Goal: Information Seeking & Learning: Learn about a topic

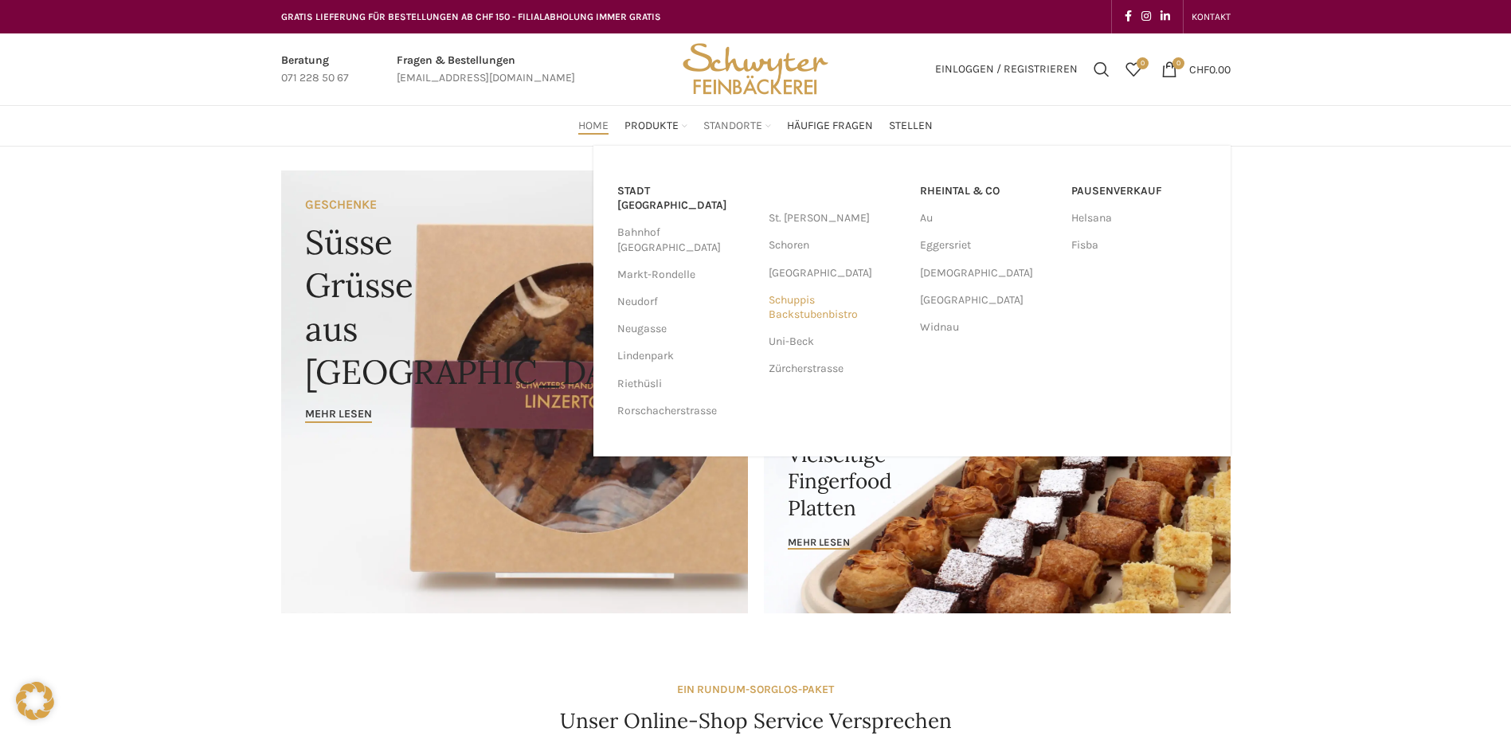
click at [794, 305] on link "Schuppis Backstubenbistro" at bounding box center [835, 307] width 135 height 41
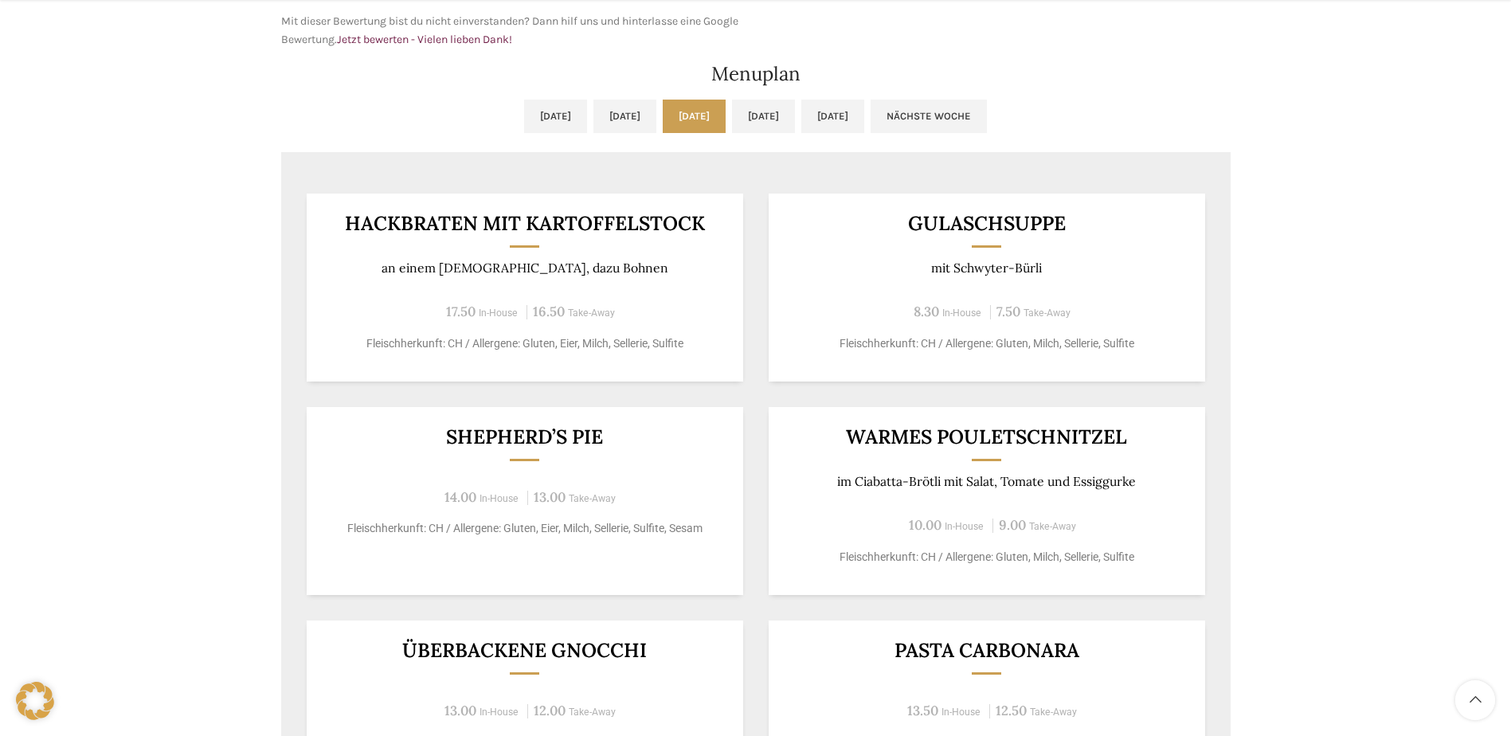
scroll to position [796, 0]
click at [795, 111] on link "Do, 09.10.2025" at bounding box center [763, 114] width 63 height 33
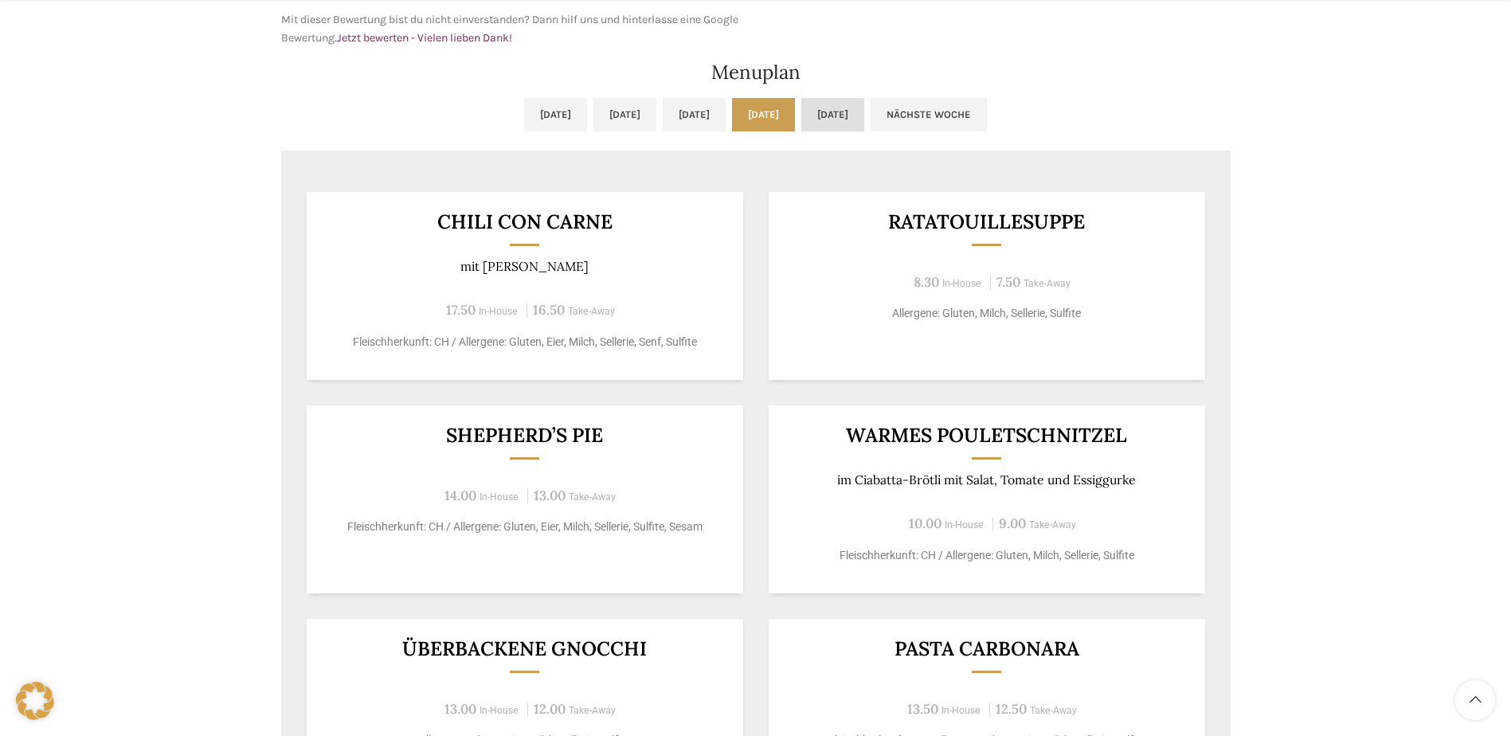
click at [864, 111] on link "Fr, 10.10.2025" at bounding box center [832, 114] width 63 height 33
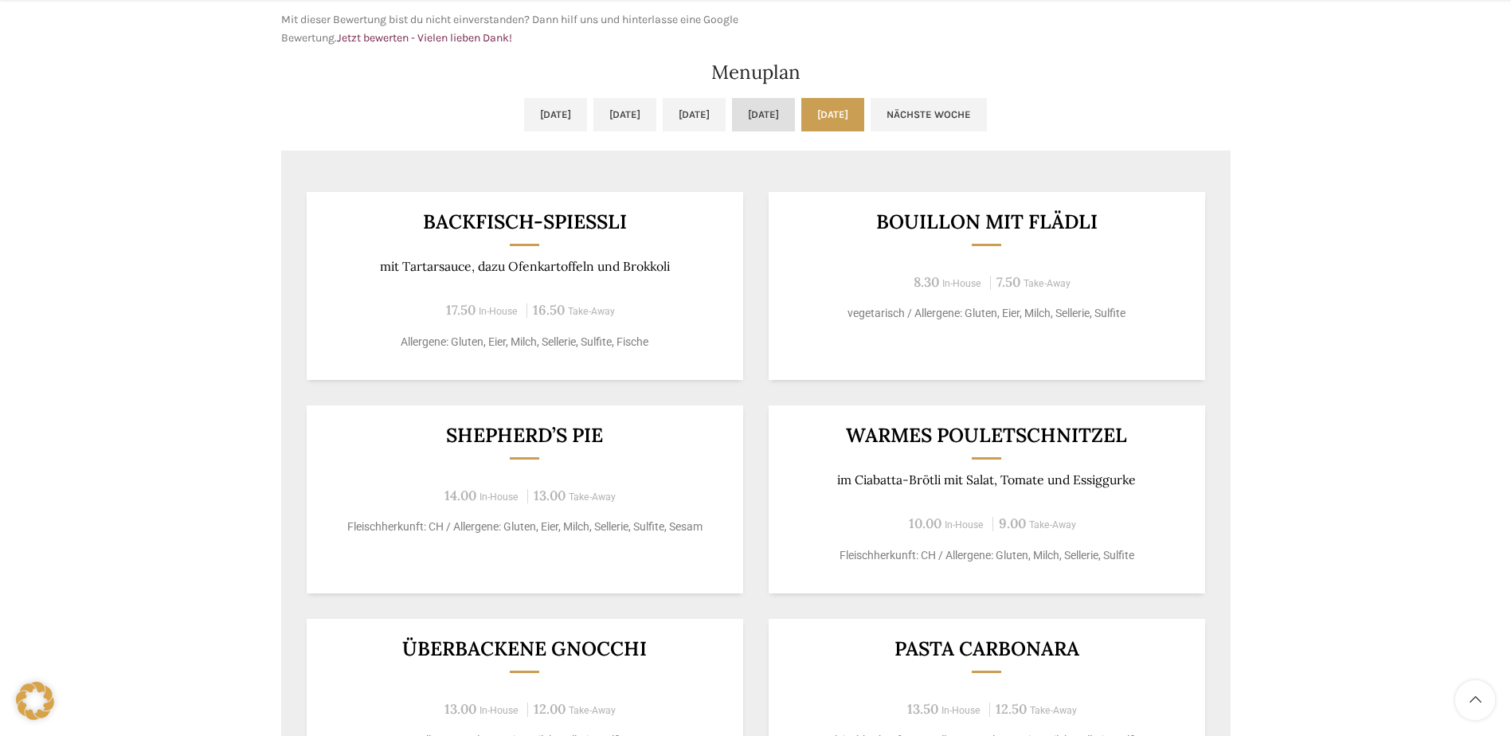
click at [761, 123] on link "Do, 09.10.2025" at bounding box center [763, 114] width 63 height 33
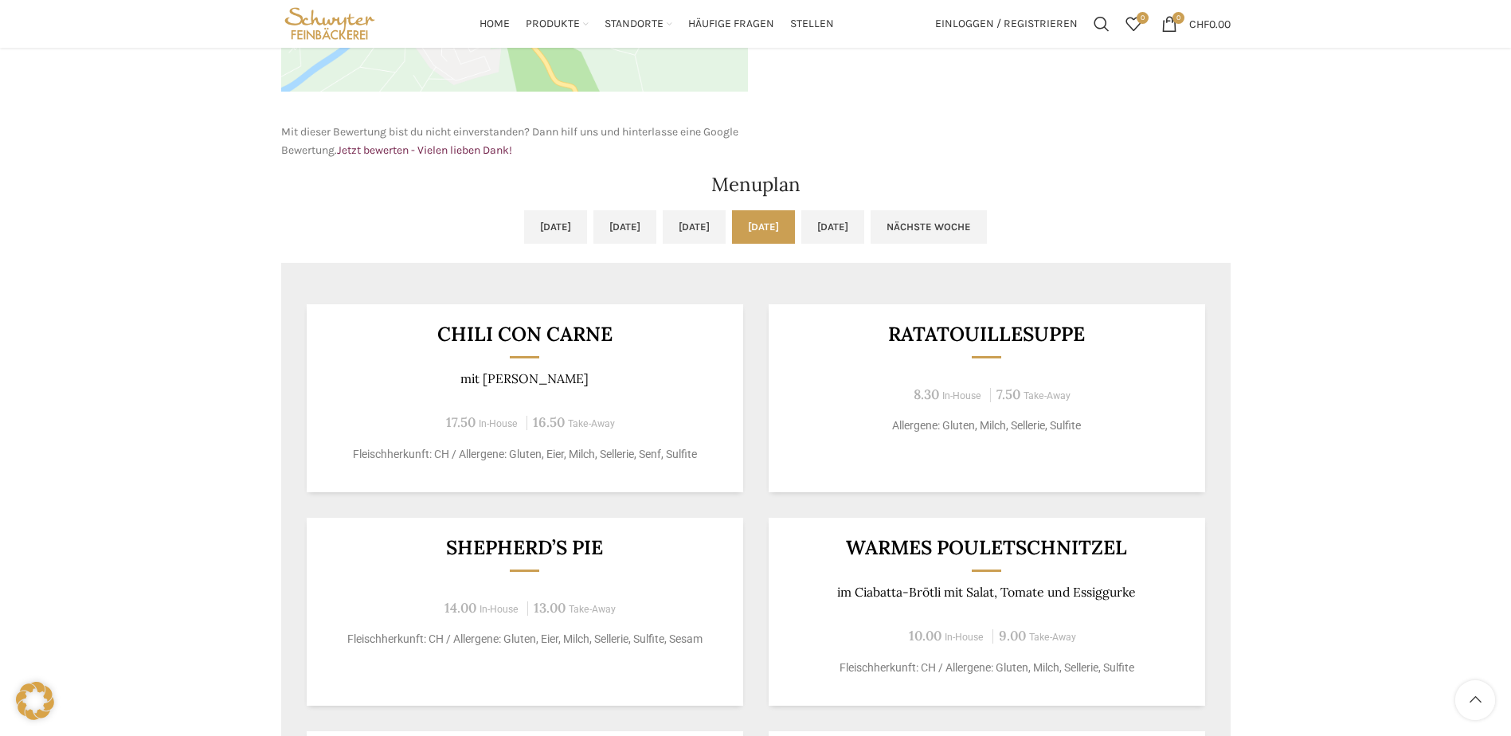
scroll to position [637, 0]
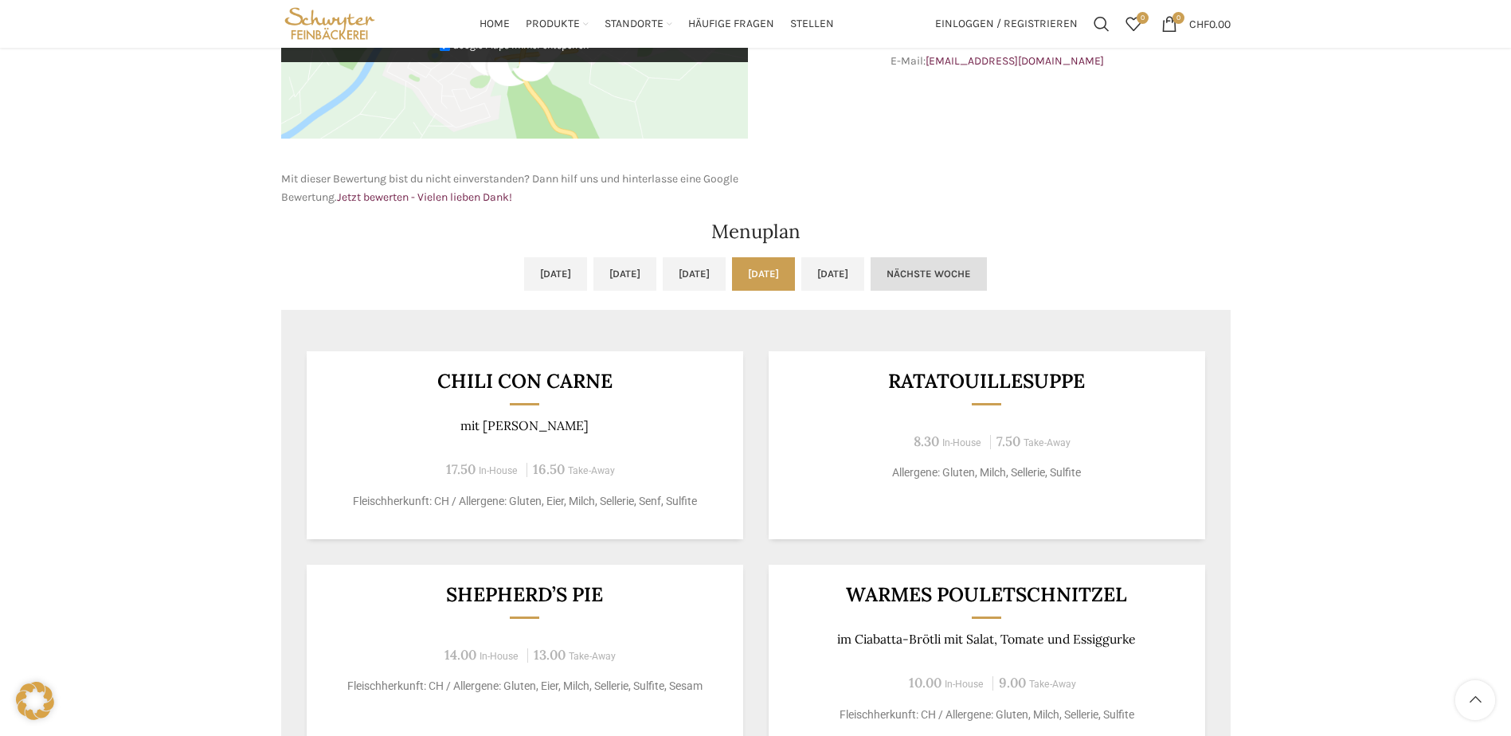
click at [987, 287] on link "Nächste Woche" at bounding box center [928, 273] width 116 height 33
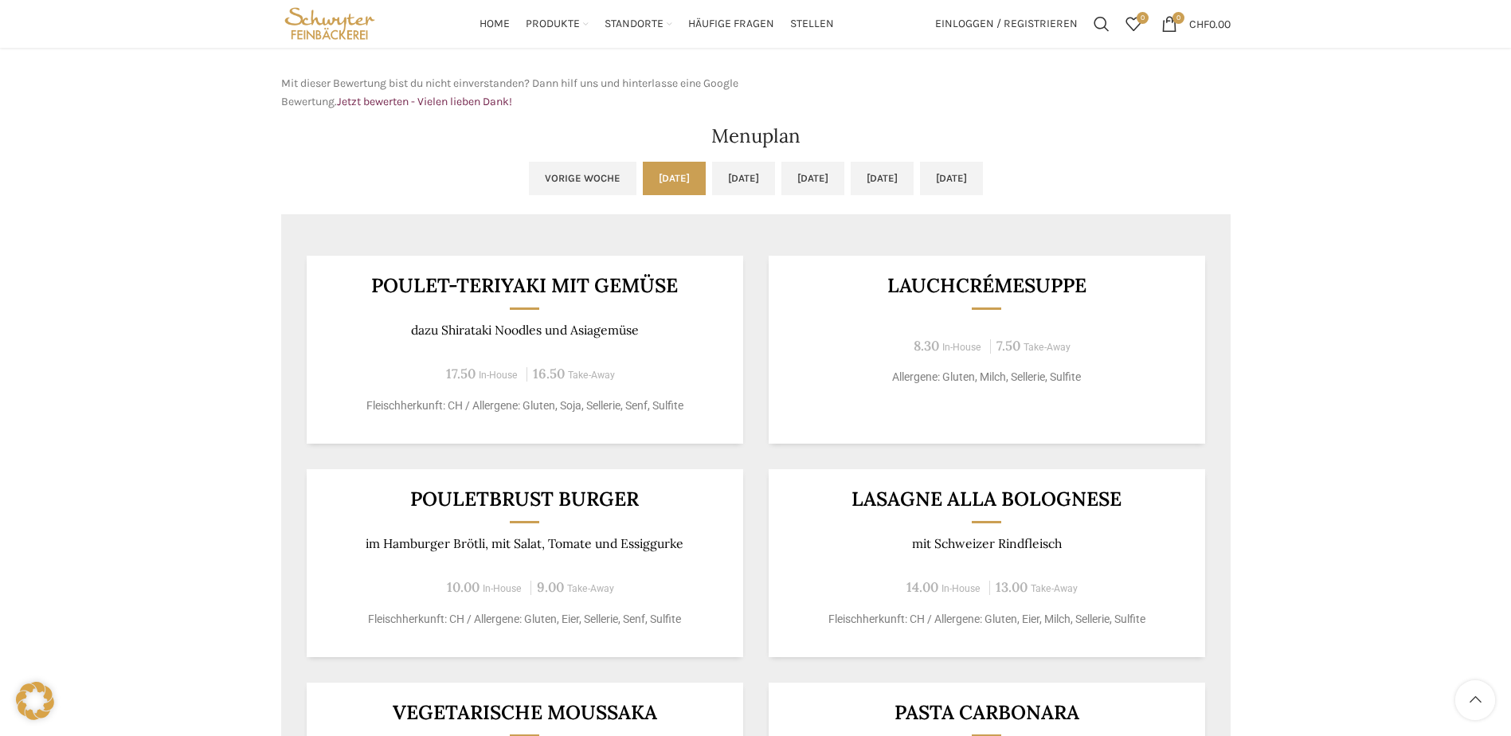
scroll to position [717, 0]
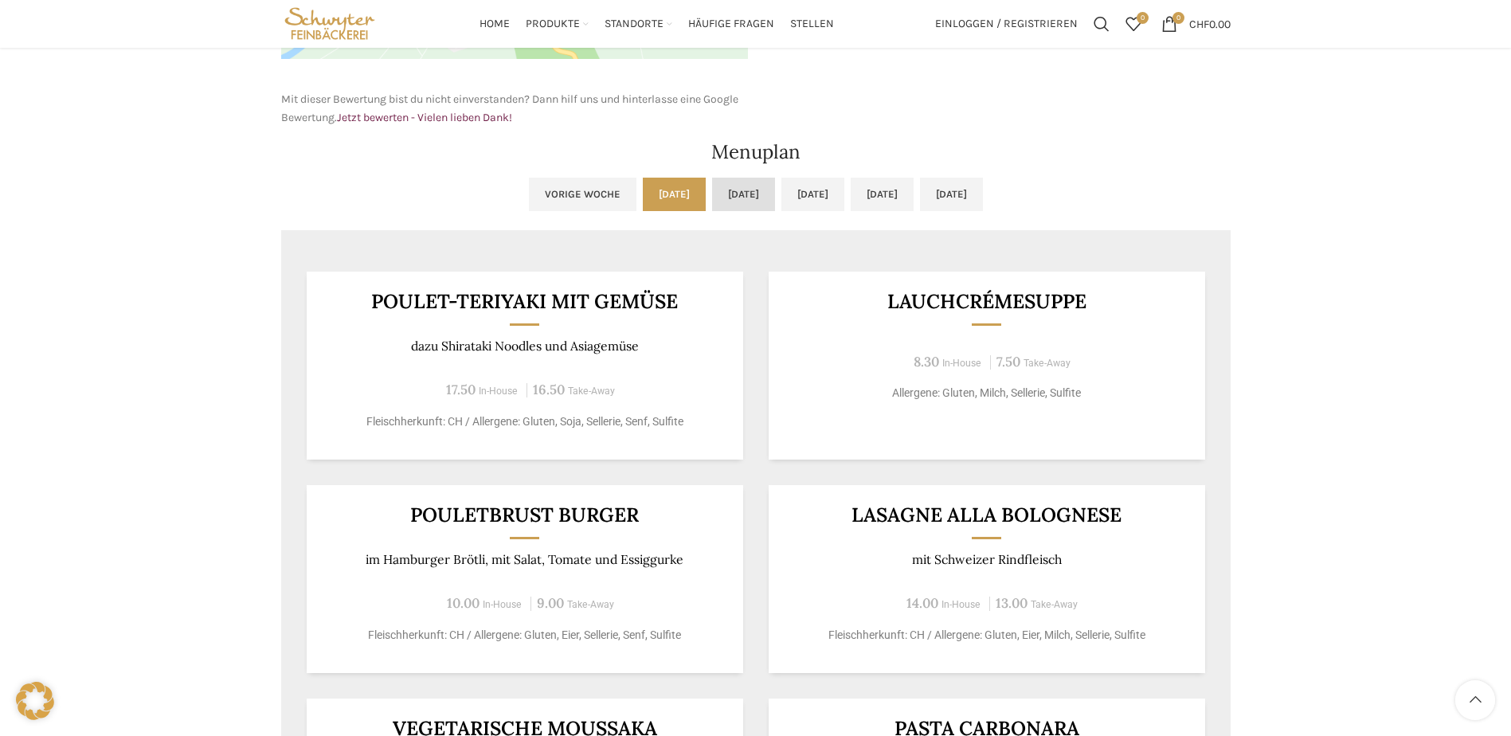
click at [712, 190] on link "Di, 14.10.2025" at bounding box center [743, 194] width 63 height 33
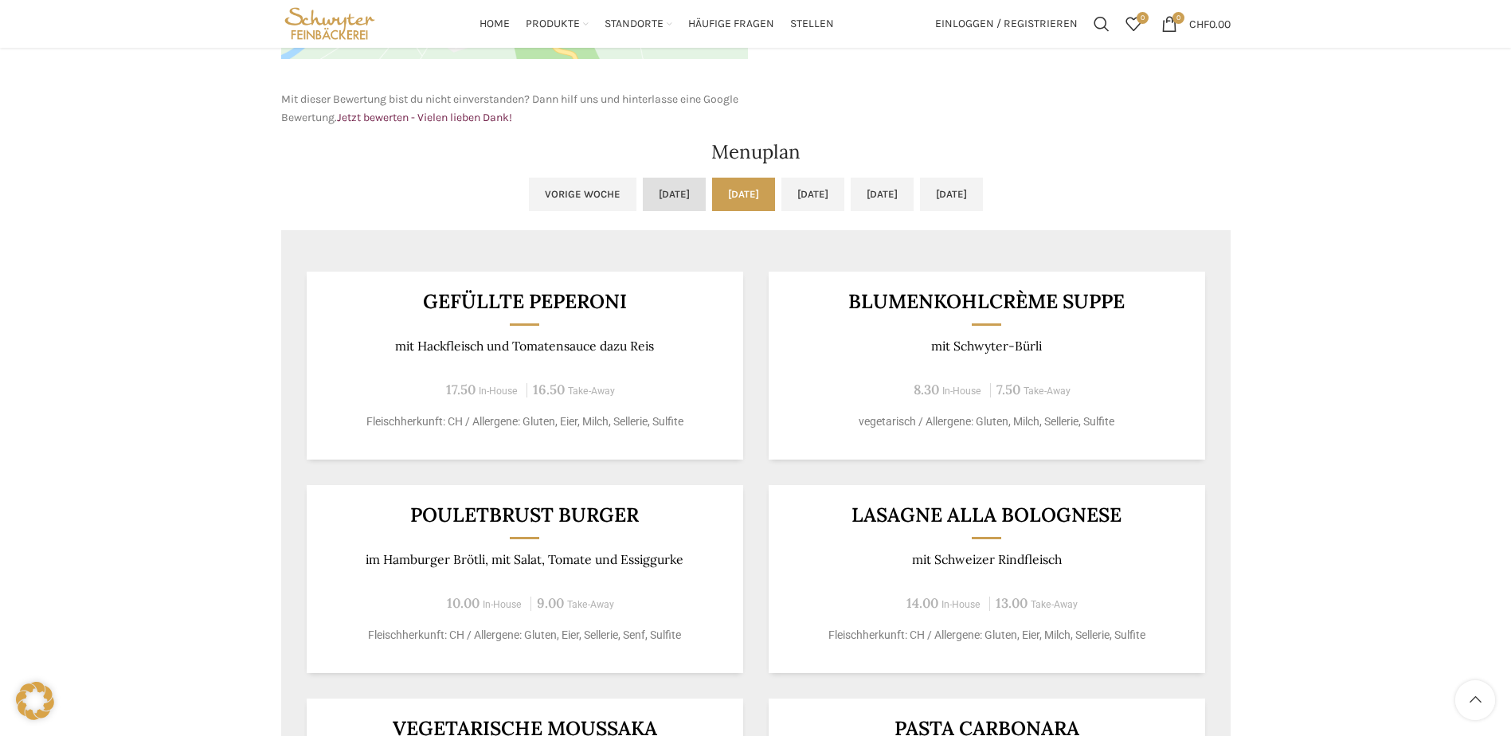
click at [643, 186] on link "Mo, 13.10.2025" at bounding box center [674, 194] width 63 height 33
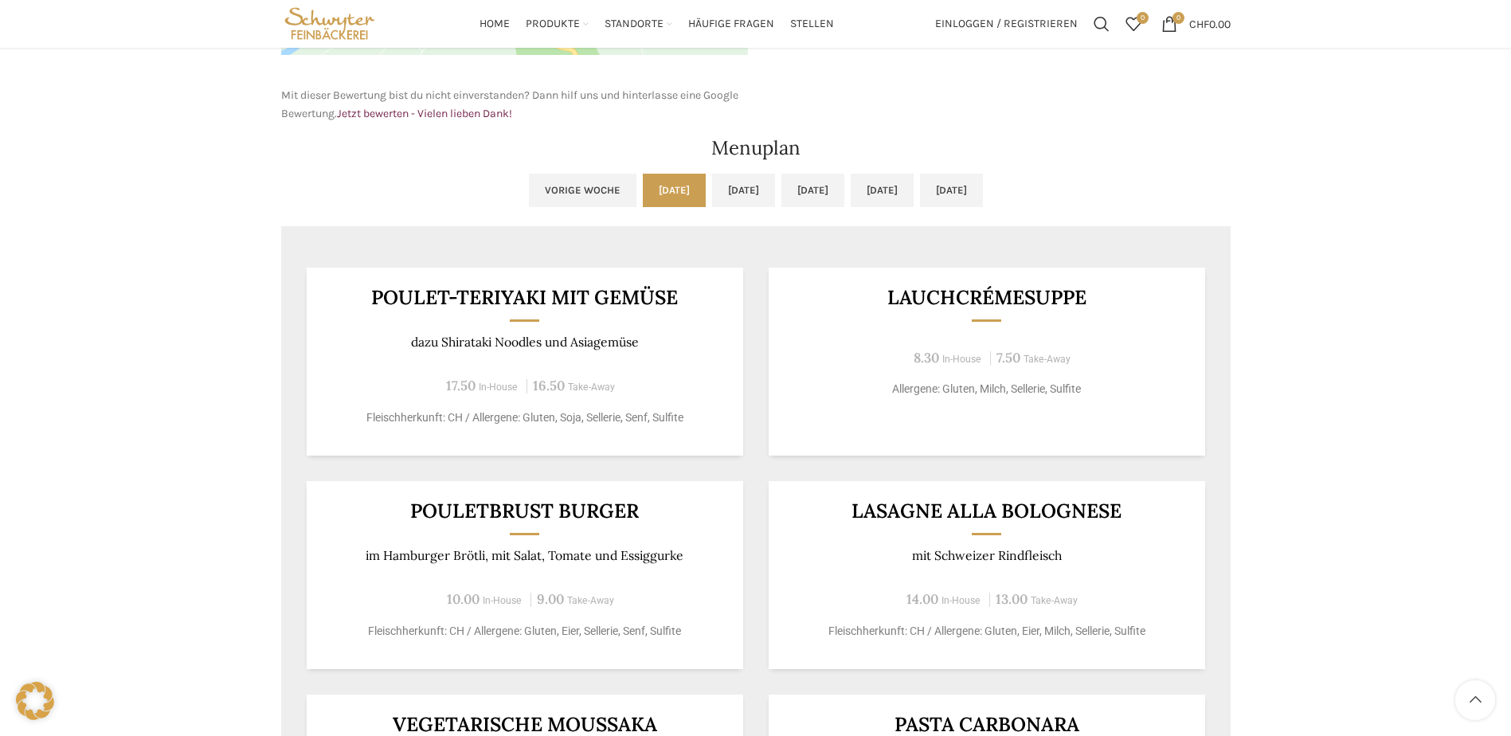
scroll to position [637, 0]
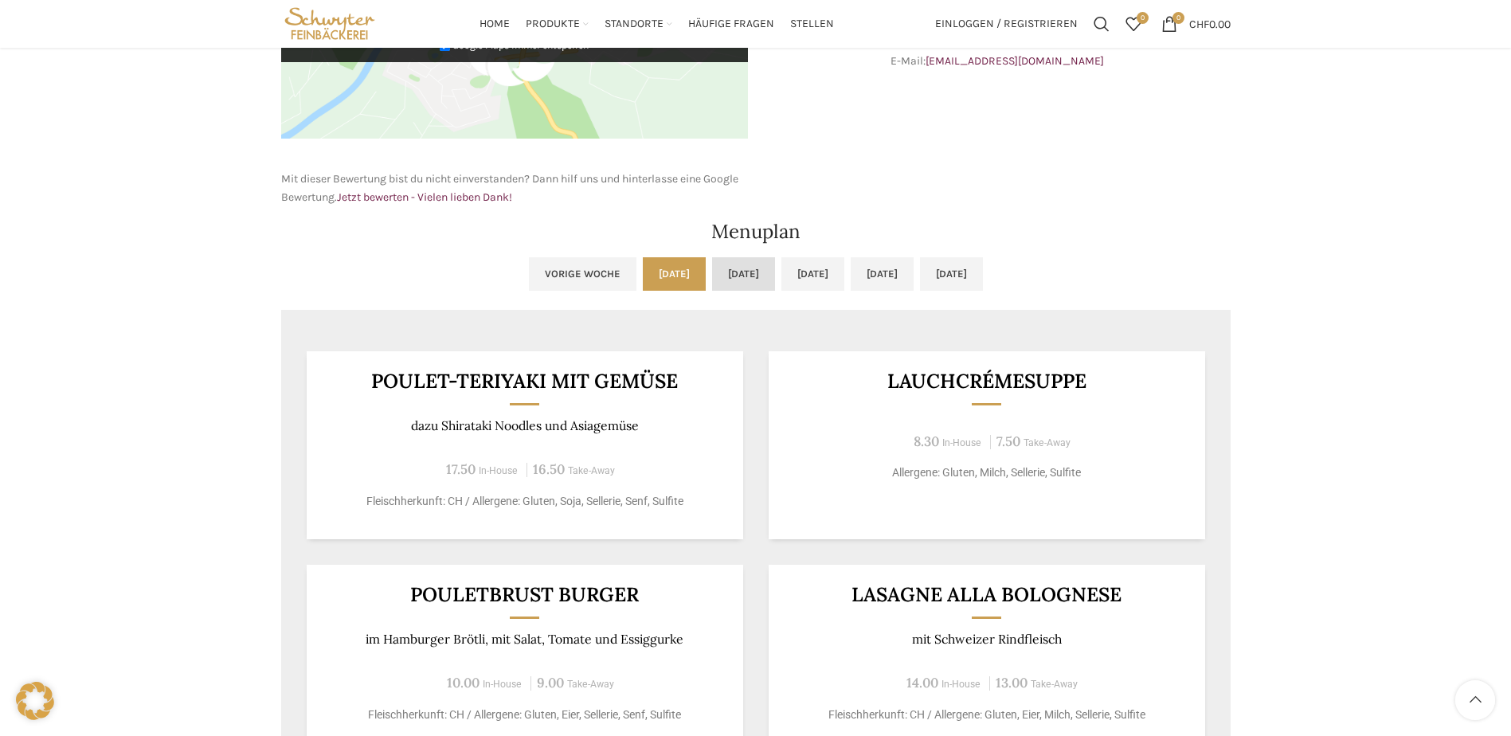
click at [712, 272] on link "Di, 14.10.2025" at bounding box center [743, 273] width 63 height 33
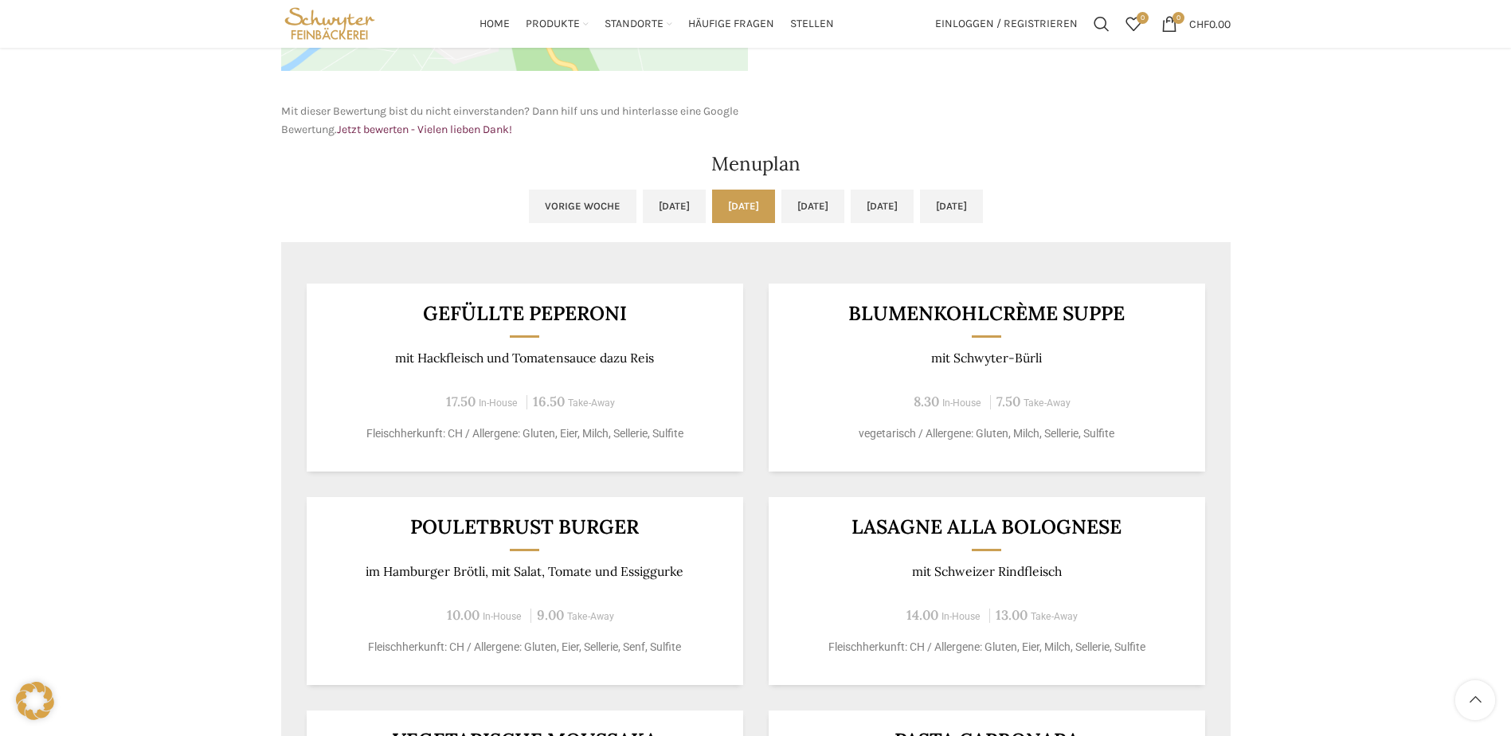
scroll to position [796, 0]
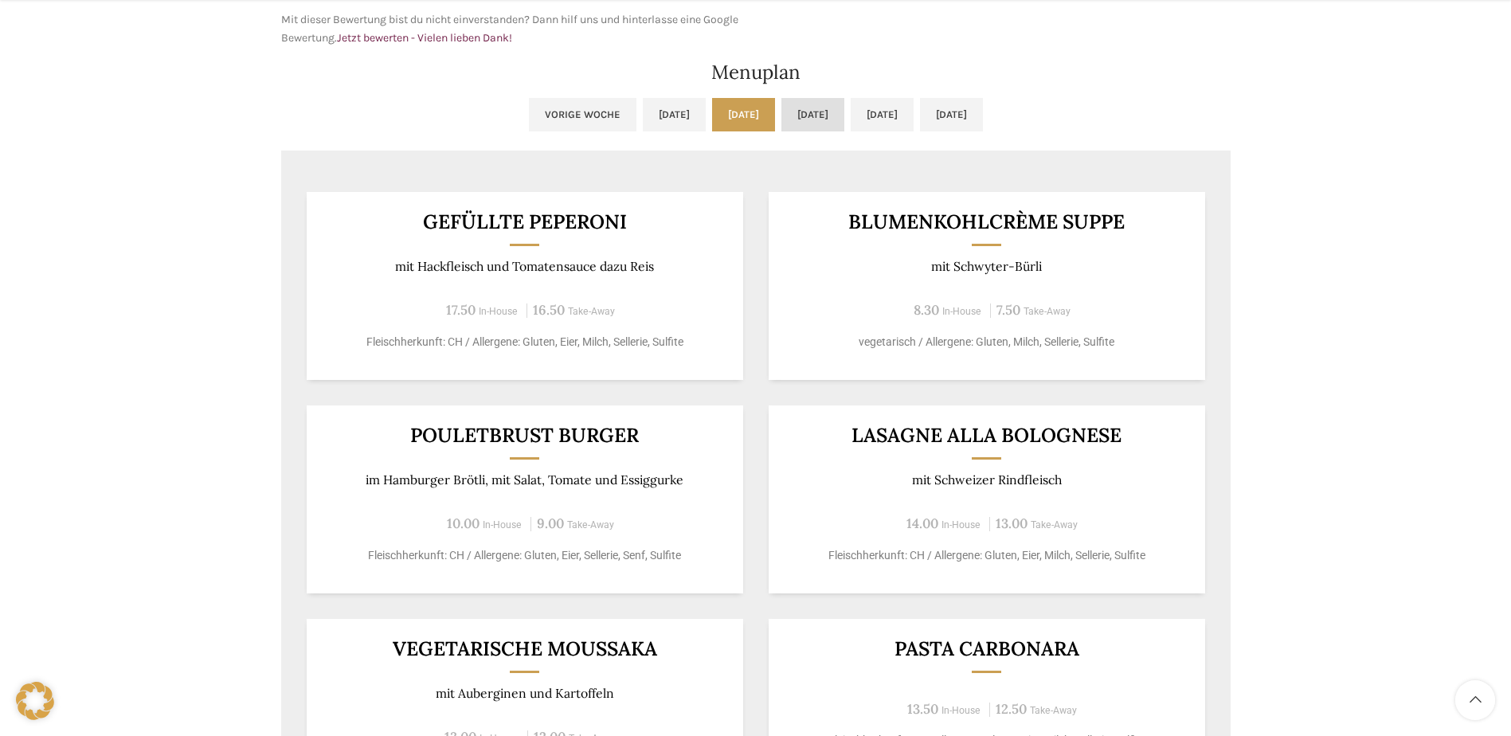
click at [823, 126] on link "Mi, 15.10.2025" at bounding box center [812, 114] width 63 height 33
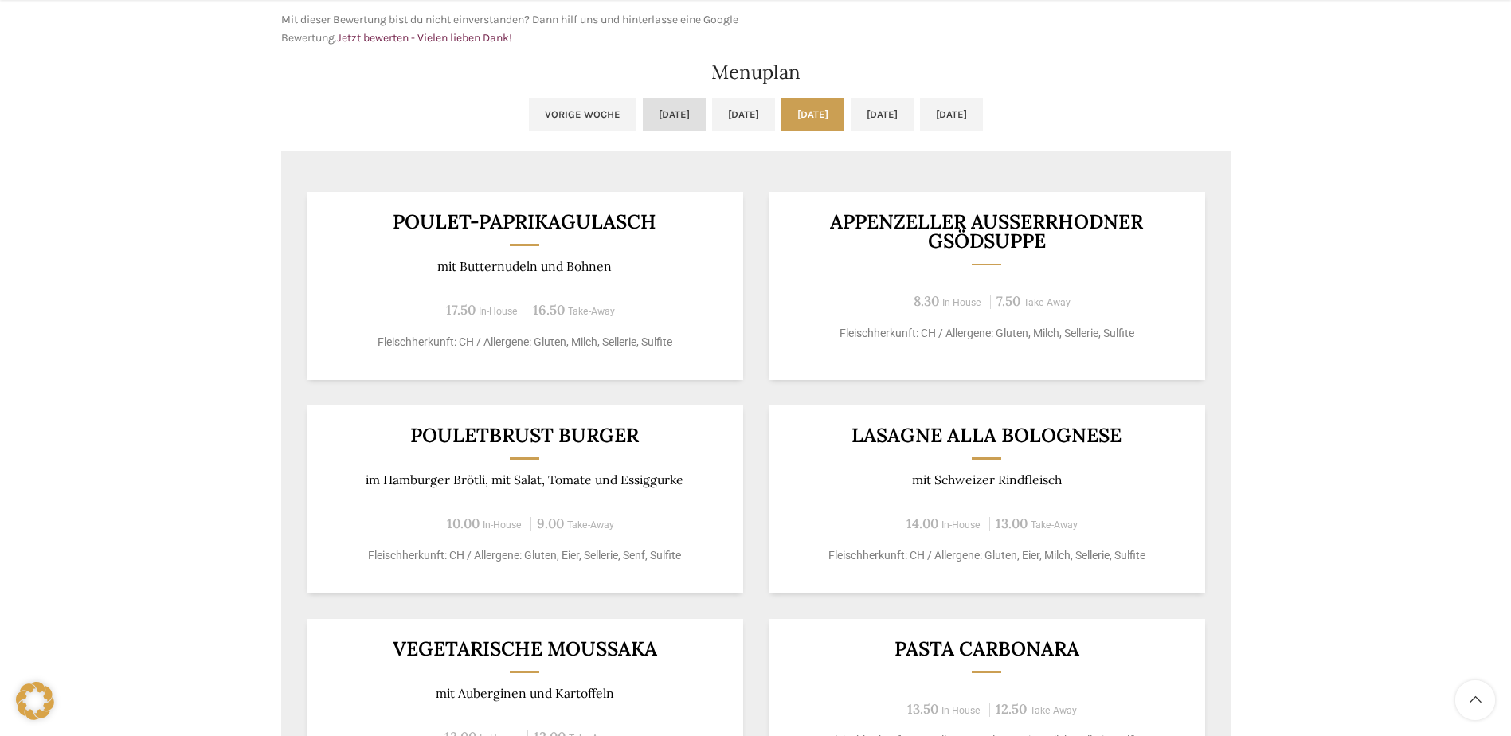
click at [643, 112] on link "Mo, 13.10.2025" at bounding box center [674, 114] width 63 height 33
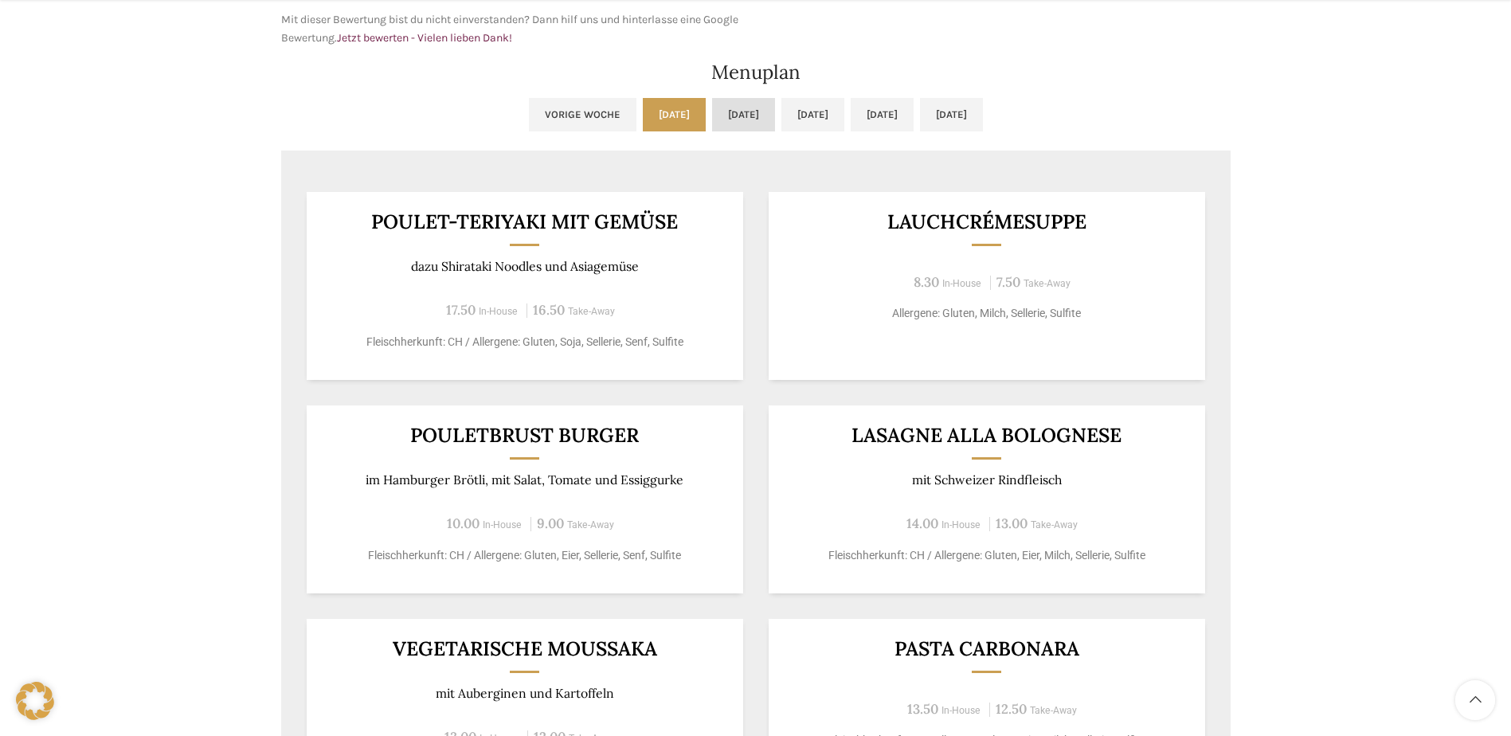
click at [721, 118] on link "Di, 14.10.2025" at bounding box center [743, 114] width 63 height 33
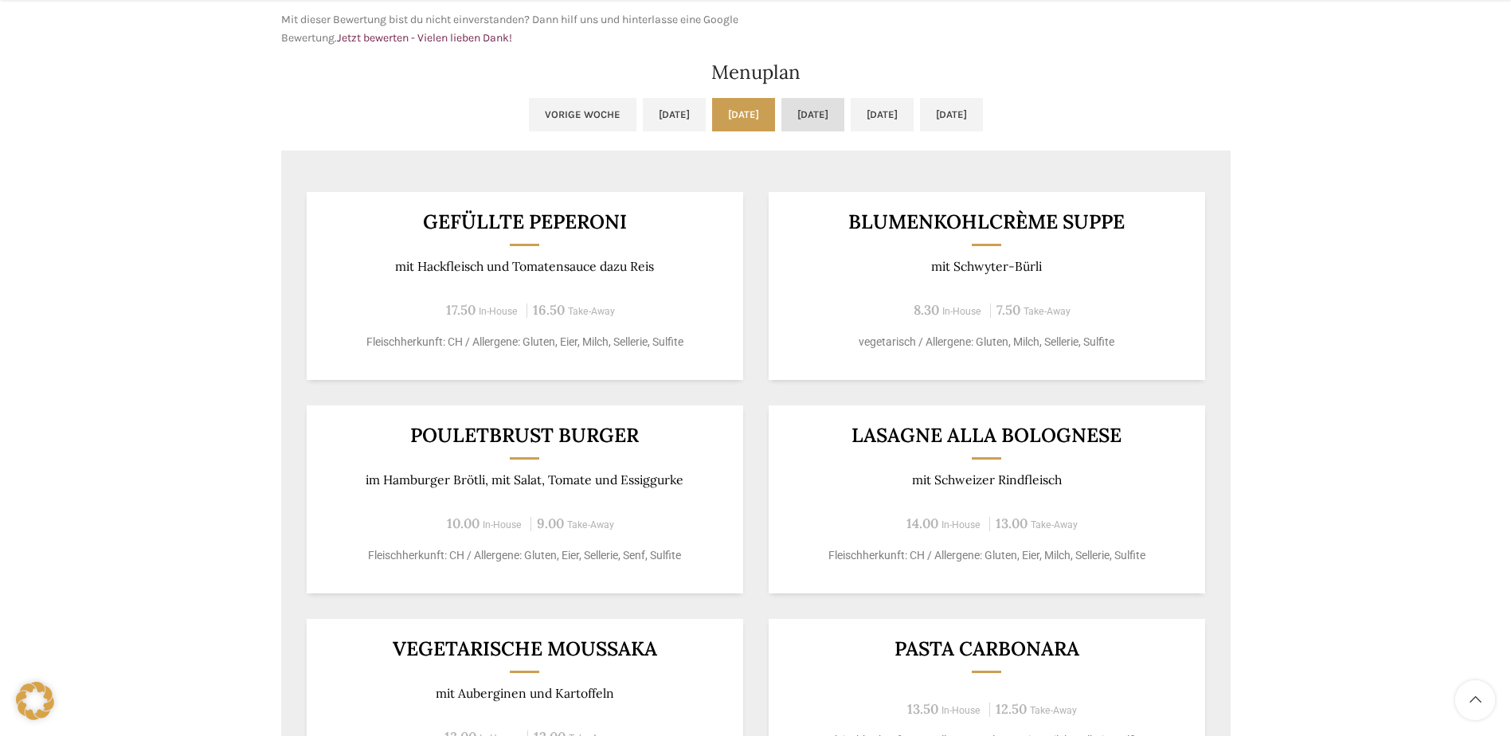
click at [799, 110] on link "Mi, 15.10.2025" at bounding box center [812, 114] width 63 height 33
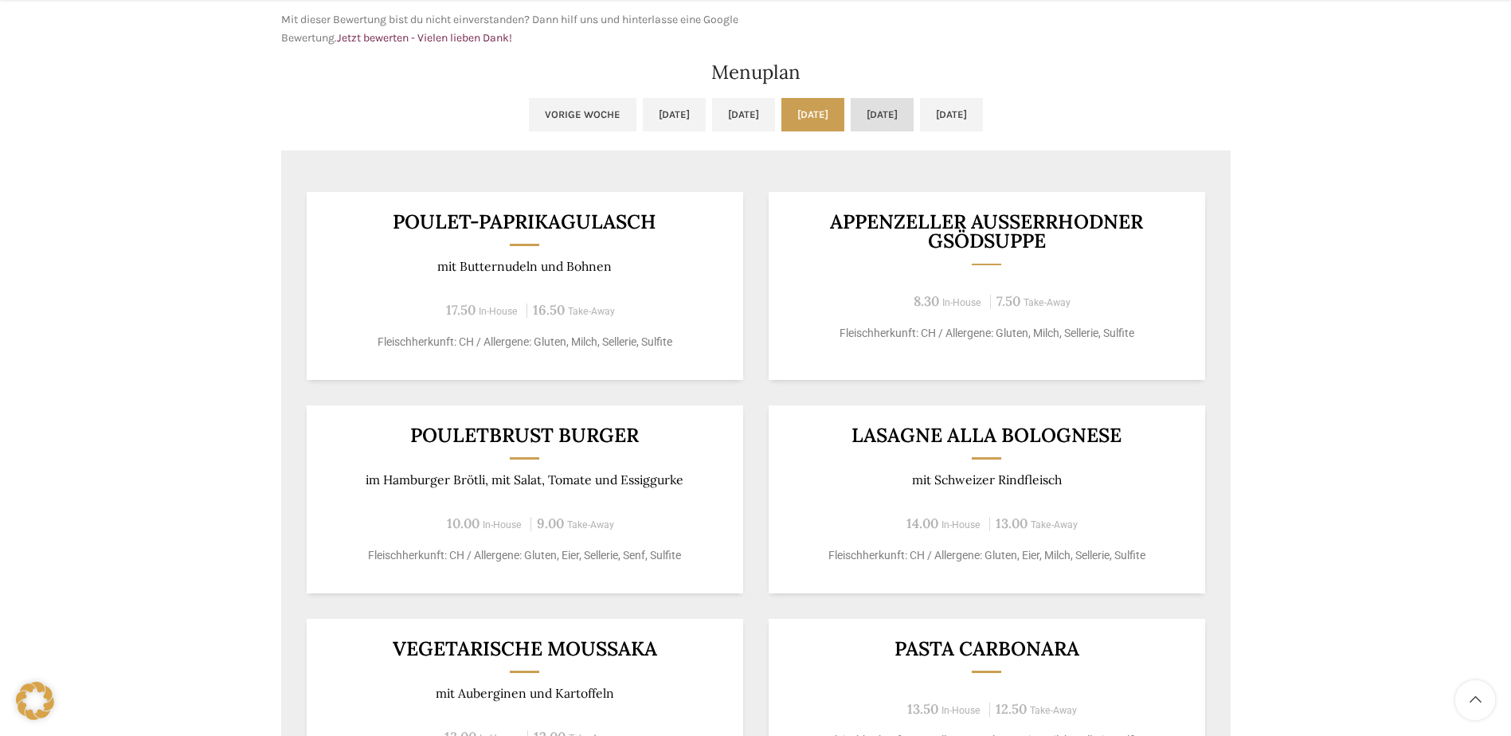
click at [894, 110] on link "Do, 16.10.2025" at bounding box center [882, 114] width 63 height 33
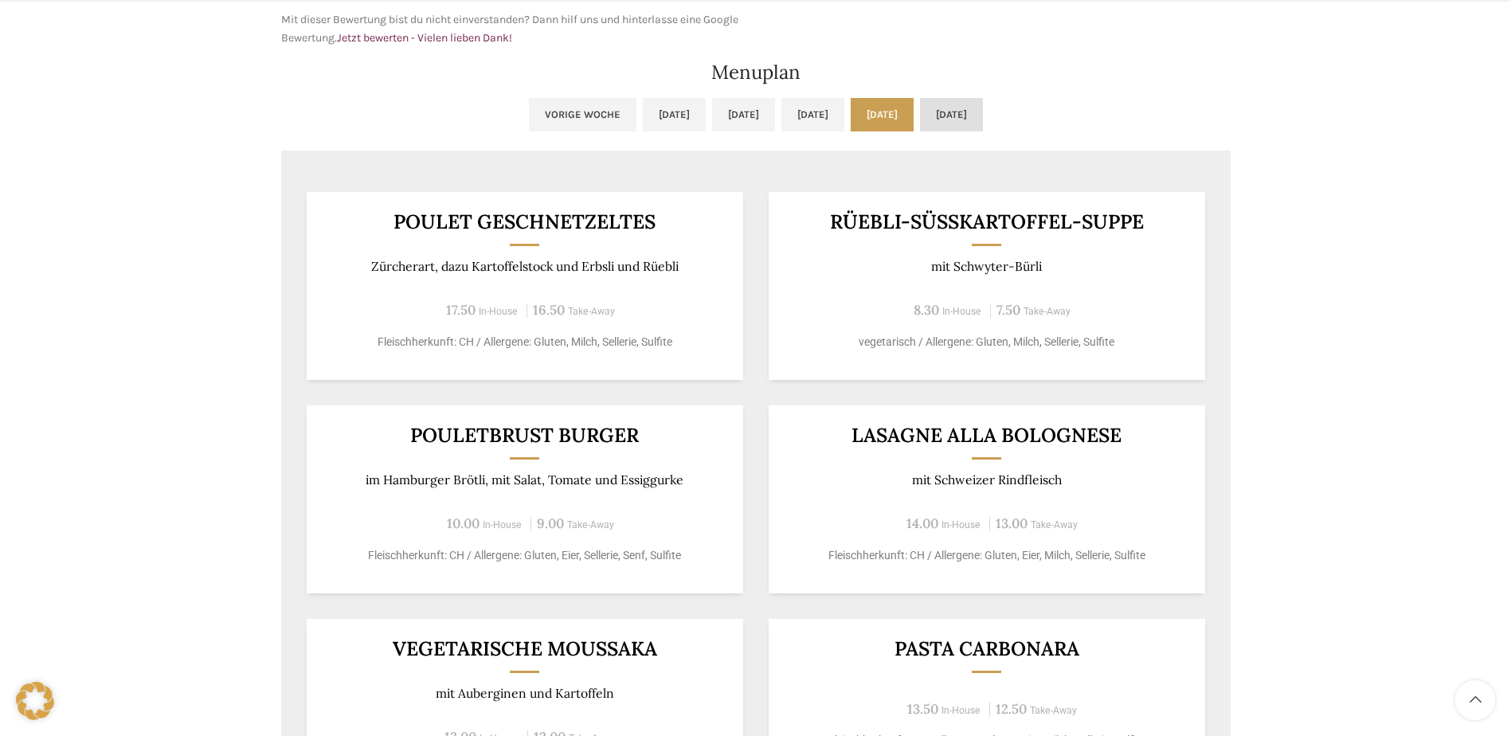
click at [983, 106] on link "Fr, 17.10.2025" at bounding box center [951, 114] width 63 height 33
